Goal: Task Accomplishment & Management: Use online tool/utility

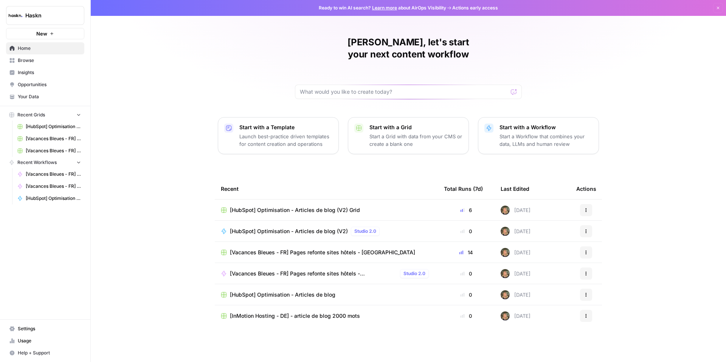
click at [282, 206] on span "[HubSpot] Optimisation - Articles de blog (V2) Grid" at bounding box center [295, 210] width 130 height 8
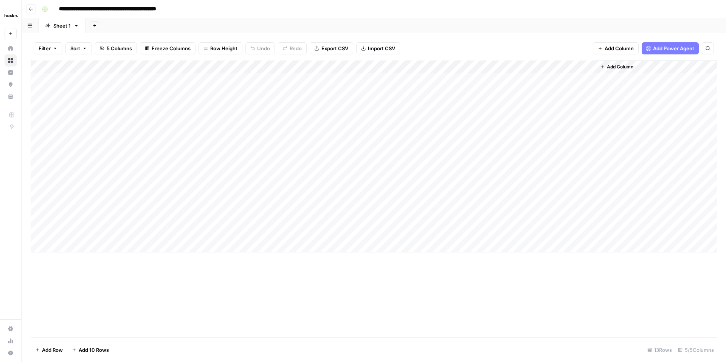
click at [512, 67] on div "Add Column" at bounding box center [374, 156] width 686 height 192
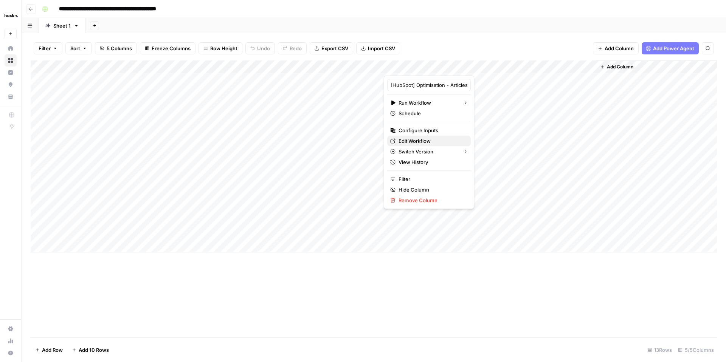
click at [412, 138] on span "Edit Workflow" at bounding box center [431, 141] width 66 height 8
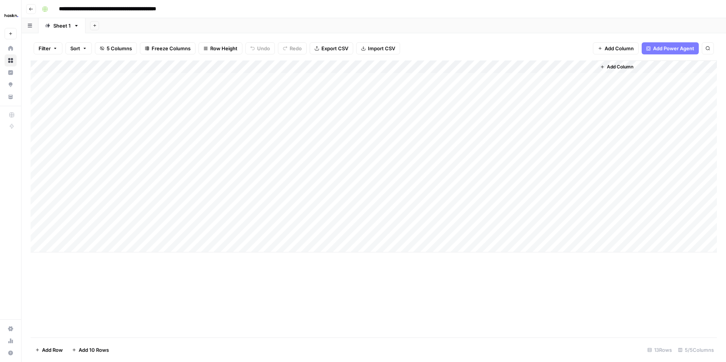
click at [243, 157] on div "Add Column" at bounding box center [374, 156] width 686 height 192
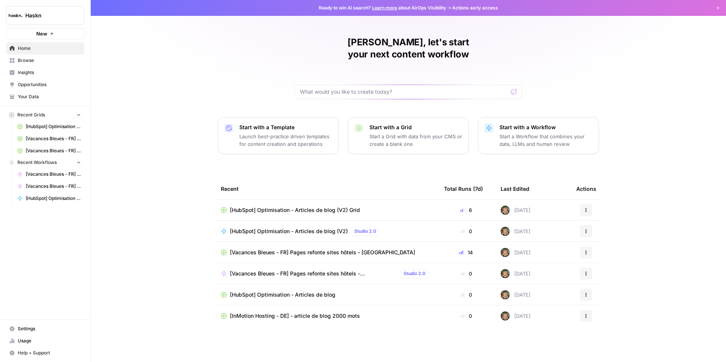
click at [47, 138] on span "[Vacances Bleues - FR] Pages refonte sites hôtels - [GEOGRAPHIC_DATA] Grid" at bounding box center [53, 138] width 55 height 7
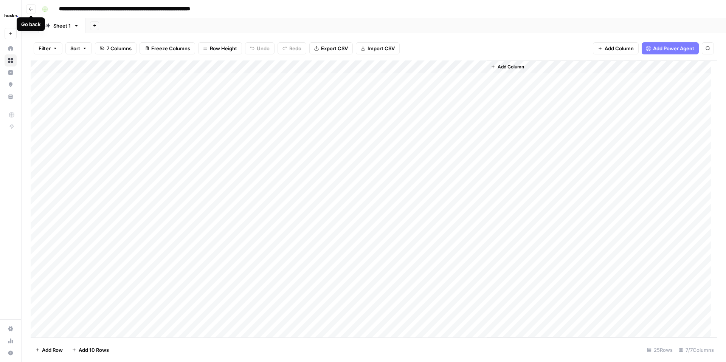
click at [31, 13] on button "Go back" at bounding box center [31, 9] width 10 height 10
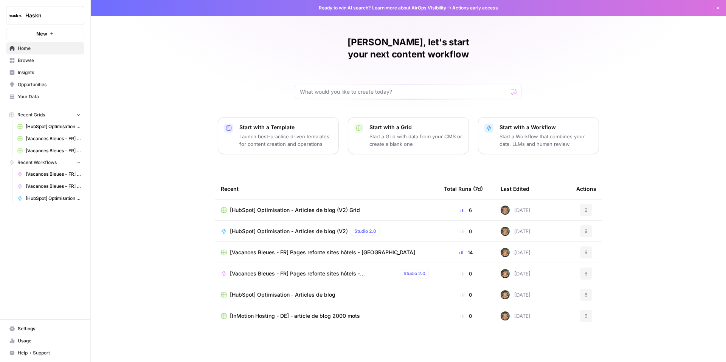
click at [323, 249] on span "[Vacances Bleues - FR] Pages refonte sites hôtels - [GEOGRAPHIC_DATA]" at bounding box center [322, 253] width 185 height 8
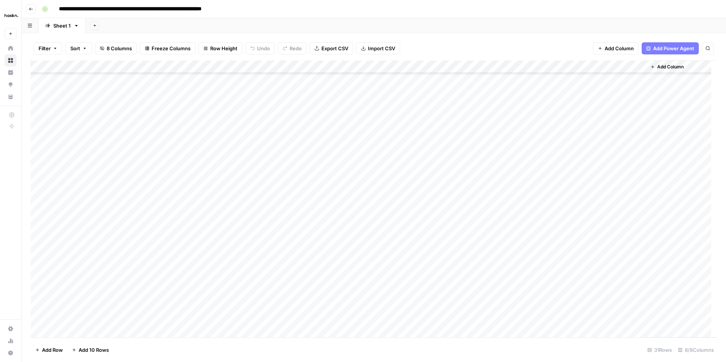
scroll to position [120, 0]
click at [334, 137] on div "Add Column" at bounding box center [374, 198] width 686 height 277
click at [401, 139] on div "Add Column" at bounding box center [374, 198] width 686 height 277
click at [314, 143] on div "Add Column" at bounding box center [374, 198] width 686 height 277
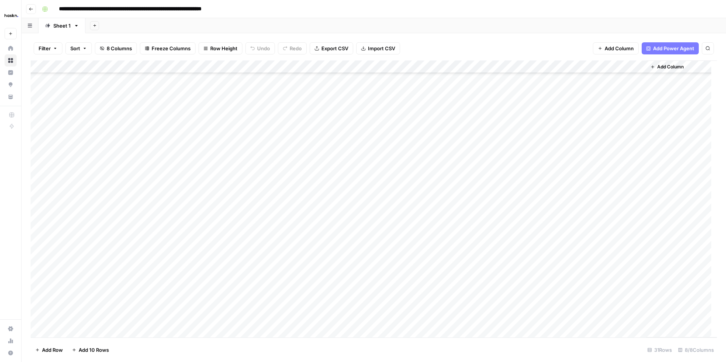
click at [313, 141] on div "Add Column" at bounding box center [374, 198] width 686 height 277
type textarea "**********"
click at [315, 197] on div "Add Column" at bounding box center [374, 198] width 686 height 277
click at [330, 139] on div "Add Column" at bounding box center [374, 198] width 686 height 277
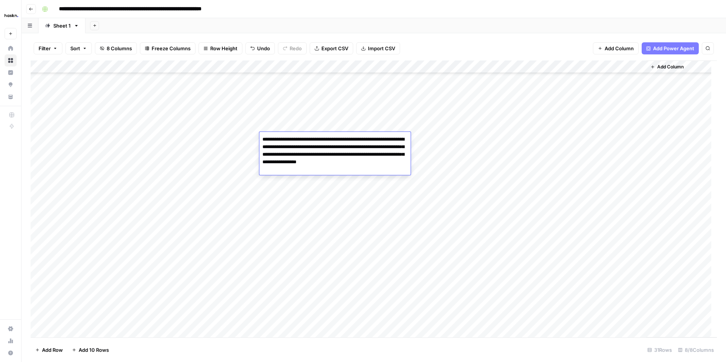
click at [377, 197] on div "Add Column" at bounding box center [374, 198] width 686 height 277
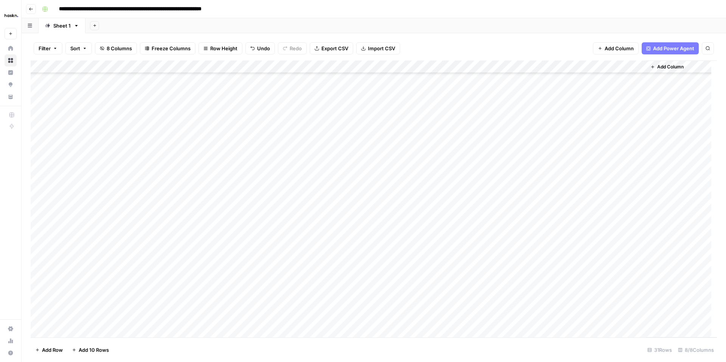
click at [339, 139] on div "Add Column" at bounding box center [374, 198] width 686 height 277
click at [319, 165] on div "Add Column" at bounding box center [374, 198] width 686 height 277
click at [310, 136] on div "Add Column" at bounding box center [374, 198] width 686 height 277
type textarea "**********"
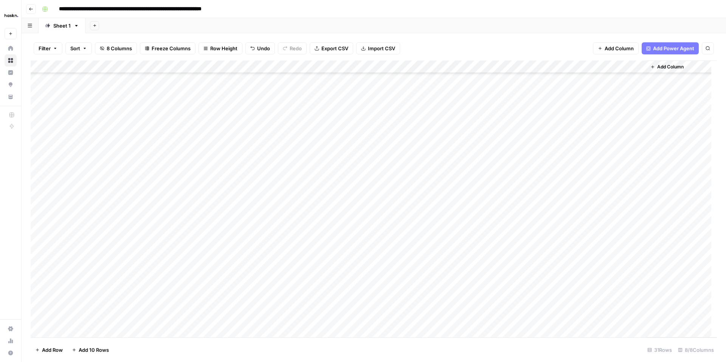
click at [416, 139] on div "Add Column" at bounding box center [374, 198] width 686 height 277
click at [402, 126] on div "Add Column" at bounding box center [374, 198] width 686 height 277
click at [398, 147] on div "Add Column" at bounding box center [374, 198] width 686 height 277
click at [403, 140] on div "Add Column" at bounding box center [374, 198] width 686 height 277
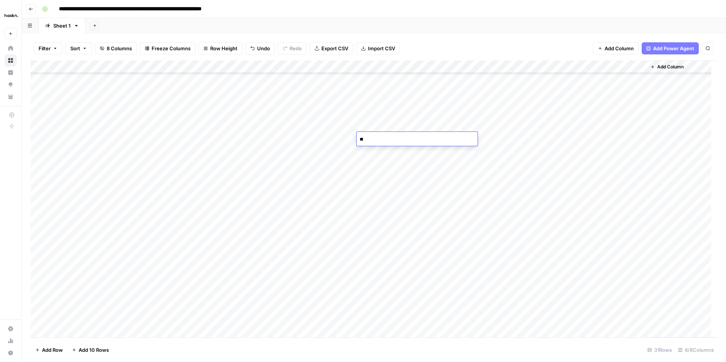
type textarea "*"
type textarea "**********"
click at [390, 165] on div "Add Column" at bounding box center [374, 198] width 686 height 277
click at [552, 139] on div "Add Column" at bounding box center [374, 198] width 686 height 277
drag, startPoint x: 298, startPoint y: 150, endPoint x: 303, endPoint y: 148, distance: 5.4
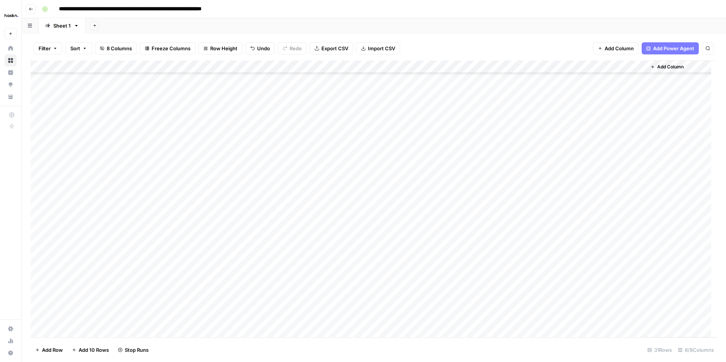
click at [299, 150] on div "Add Column" at bounding box center [374, 198] width 686 height 277
click at [393, 140] on div "Add Column" at bounding box center [374, 198] width 686 height 277
drag, startPoint x: 399, startPoint y: 149, endPoint x: 354, endPoint y: 139, distance: 46.4
click at [354, 139] on body "**********" at bounding box center [363, 181] width 726 height 362
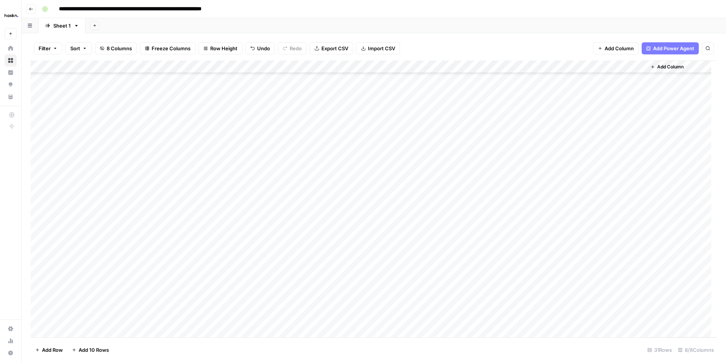
drag, startPoint x: 337, startPoint y: 148, endPoint x: 370, endPoint y: 150, distance: 32.6
click at [338, 148] on div "Add Column" at bounding box center [374, 198] width 686 height 277
click at [374, 150] on div "Add Column" at bounding box center [374, 198] width 686 height 277
click at [373, 153] on div "Add Column" at bounding box center [374, 198] width 686 height 277
click at [396, 154] on textarea "**********" at bounding box center [431, 156] width 151 height 18
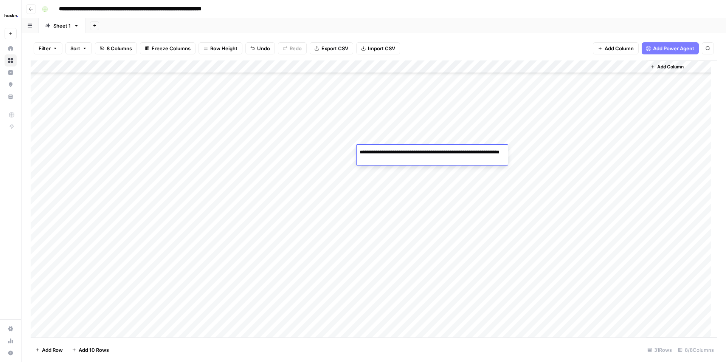
drag, startPoint x: 404, startPoint y: 153, endPoint x: 404, endPoint y: 162, distance: 9.1
click at [404, 154] on textarea "**********" at bounding box center [431, 156] width 151 height 18
drag, startPoint x: 442, startPoint y: 159, endPoint x: 457, endPoint y: 165, distance: 16.3
click at [450, 153] on textarea "**********" at bounding box center [431, 156] width 151 height 18
type textarea "**********"
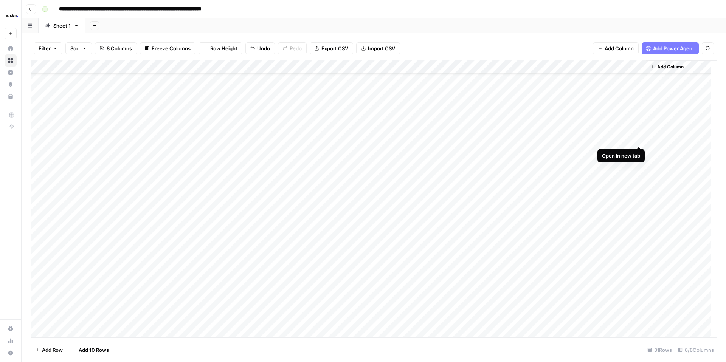
click at [639, 139] on div "Add Column" at bounding box center [374, 198] width 686 height 277
click at [374, 152] on div "Add Column" at bounding box center [374, 198] width 686 height 277
click at [384, 141] on div "Add Column" at bounding box center [374, 198] width 686 height 277
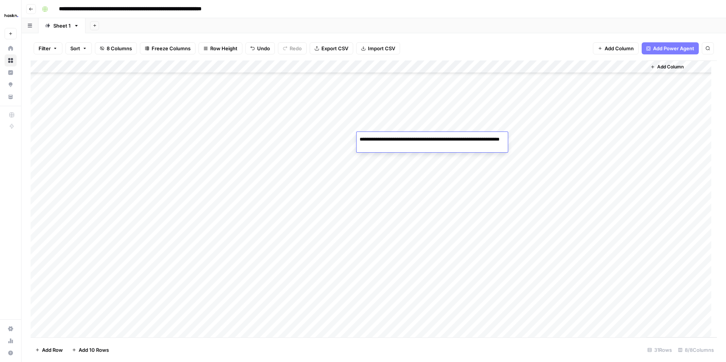
drag, startPoint x: 427, startPoint y: 149, endPoint x: 352, endPoint y: 136, distance: 76.2
click at [351, 136] on body "**********" at bounding box center [363, 181] width 726 height 362
click at [399, 152] on div "Add Column" at bounding box center [374, 198] width 686 height 277
click at [394, 141] on div "Add Column" at bounding box center [374, 198] width 686 height 277
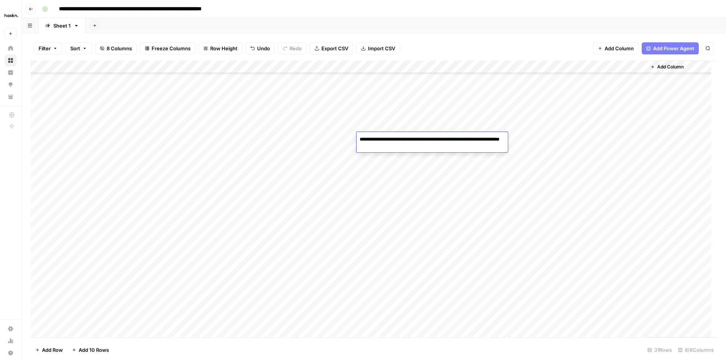
drag, startPoint x: 399, startPoint y: 147, endPoint x: 390, endPoint y: 141, distance: 11.1
click at [390, 141] on textarea "**********" at bounding box center [431, 143] width 151 height 18
type textarea "**********"
click at [642, 166] on div "Add Column" at bounding box center [374, 198] width 686 height 277
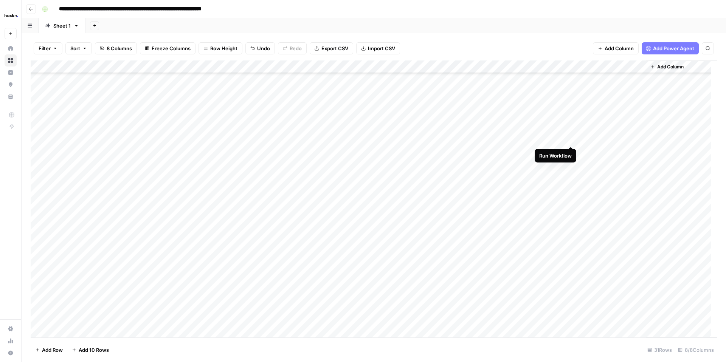
click at [571, 140] on div "Add Column" at bounding box center [374, 198] width 686 height 277
drag, startPoint x: 611, startPoint y: 142, endPoint x: 616, endPoint y: 141, distance: 4.3
click at [612, 142] on div "Add Column" at bounding box center [374, 198] width 686 height 277
click at [639, 140] on div "Add Column" at bounding box center [374, 198] width 686 height 277
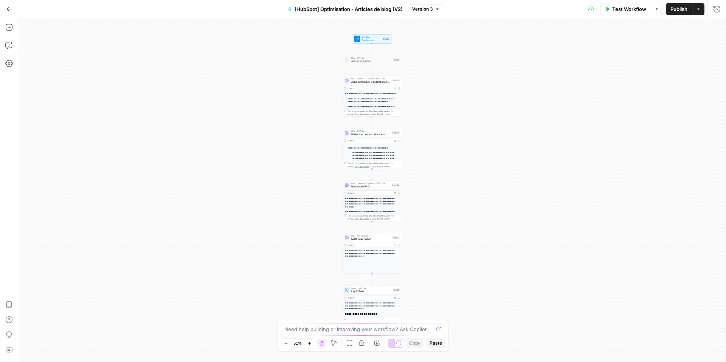
click at [367, 137] on div "LLM · GPT-4o Rédaction des introductions Step 25 Copy step Delete step Add Note…" at bounding box center [372, 132] width 60 height 9
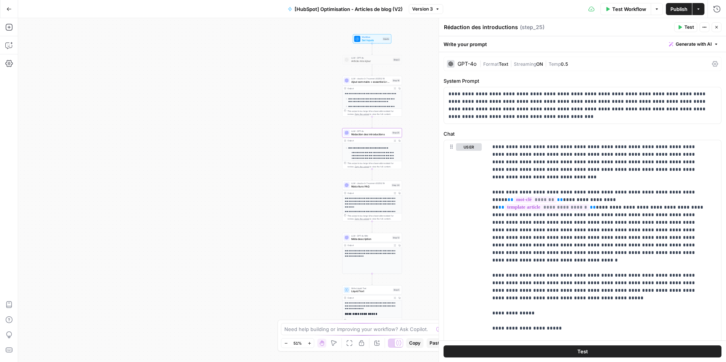
click at [717, 25] on icon "button" at bounding box center [716, 27] width 5 height 5
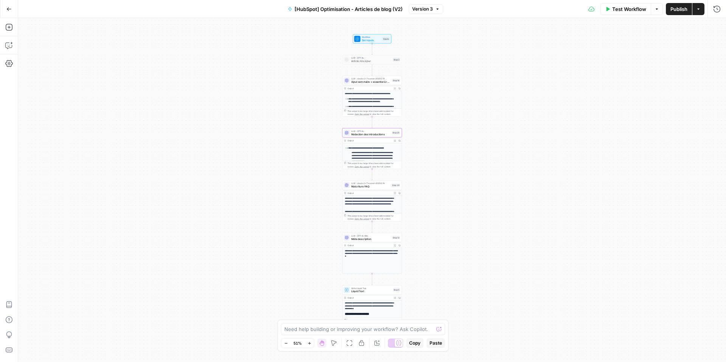
click at [13, 8] on button "Go Back" at bounding box center [9, 9] width 14 height 14
